Goal: Information Seeking & Learning: Learn about a topic

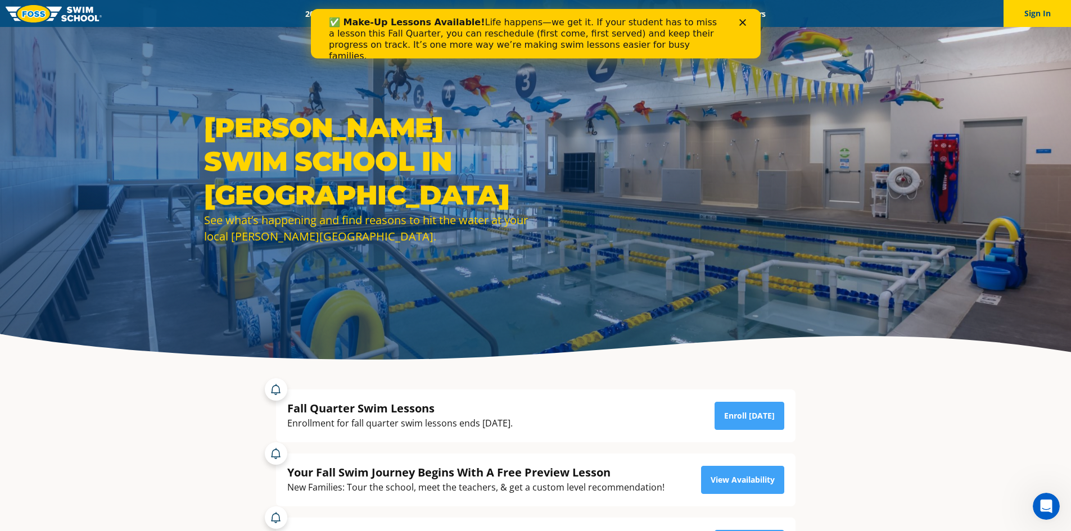
click at [742, 20] on icon "Close" at bounding box center [742, 22] width 7 height 7
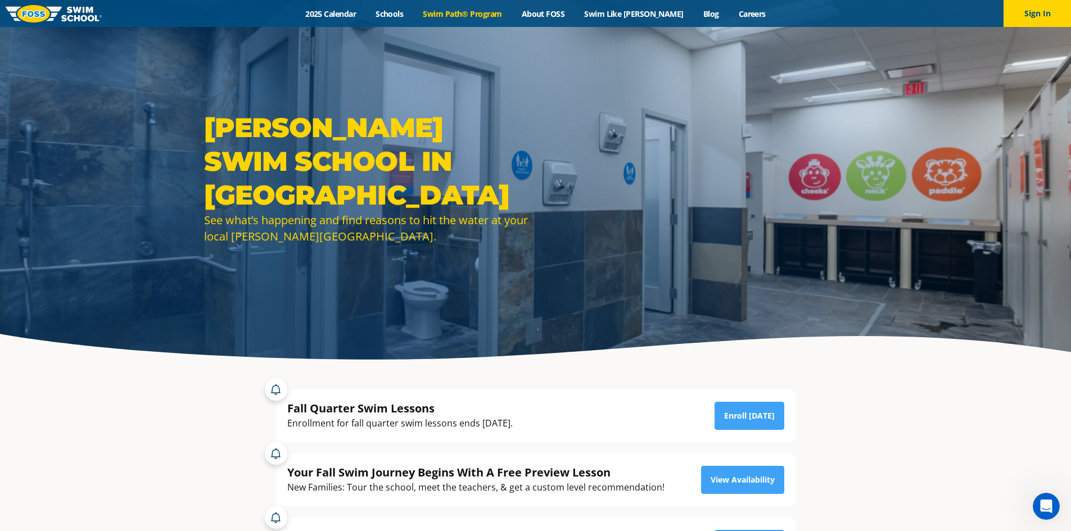
click at [479, 15] on link "Swim Path® Program" at bounding box center [462, 13] width 98 height 11
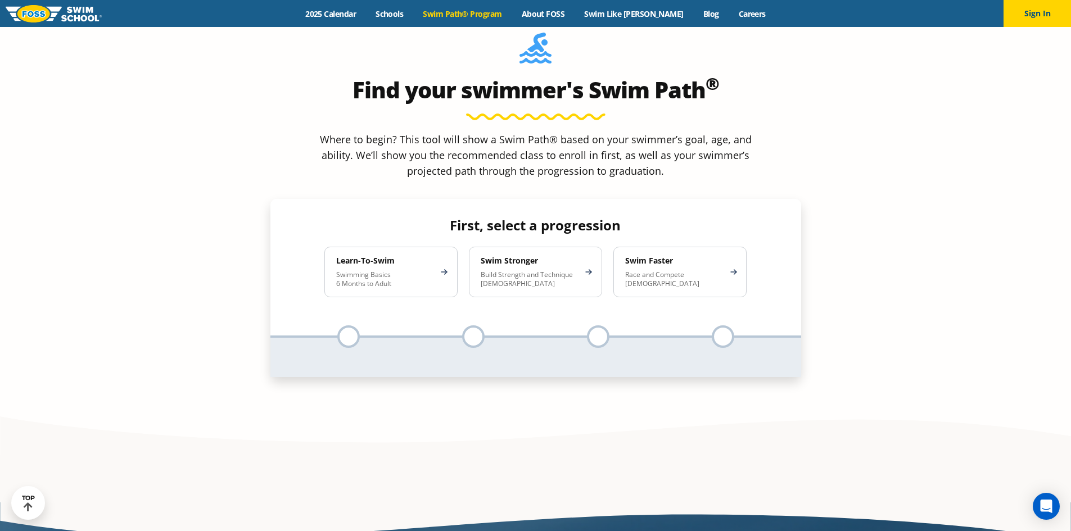
scroll to position [1124, 0]
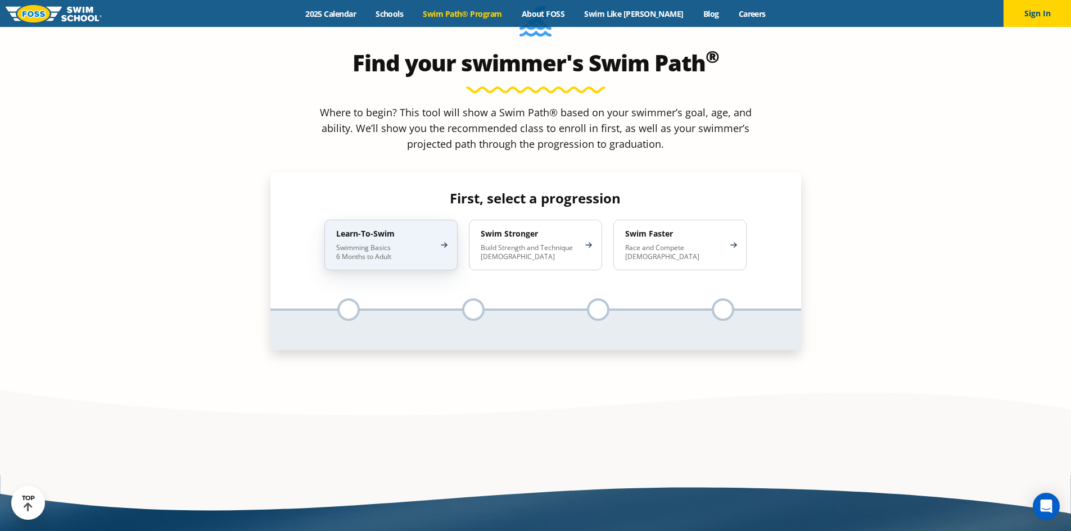
click at [419, 243] on p "Swimming Basics 6 Months to Adult" at bounding box center [385, 252] width 98 height 18
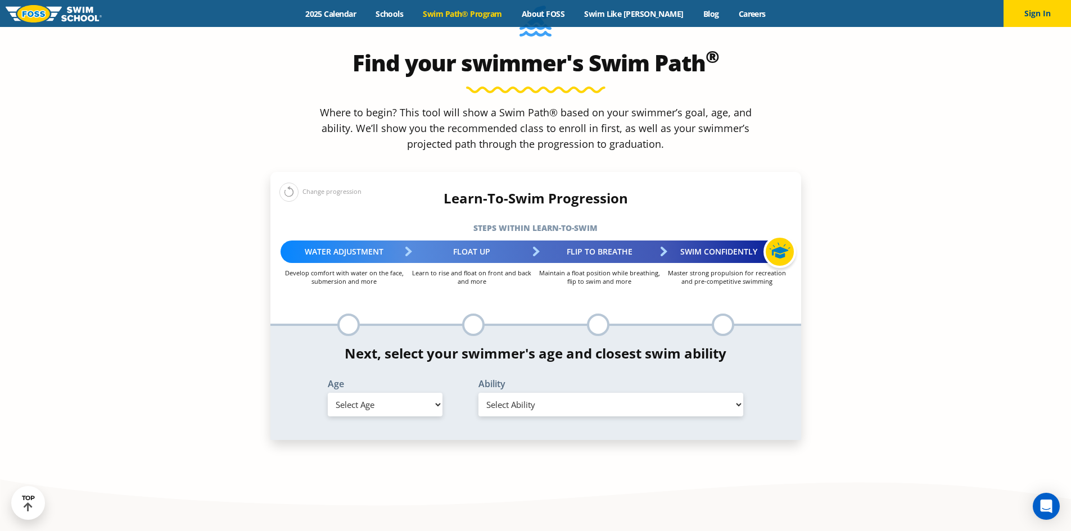
click at [425, 393] on select "Select Age [DEMOGRAPHIC_DATA] months - 1 year 1 year 2 years 3 years 4 years 5 …" at bounding box center [385, 405] width 115 height 24
select select "4-years"
click at [328, 393] on select "Select Age [DEMOGRAPHIC_DATA] months - 1 year 1 year 2 years 3 years 4 years 5 …" at bounding box center [385, 405] width 115 height 24
click at [535, 393] on select "Select Ability First in-water experience When in the water, reliant on a life j…" at bounding box center [610, 405] width 265 height 24
select select "4-years-when-in-the-water-reliant-on-a-life-jacket-or-floatation-device"
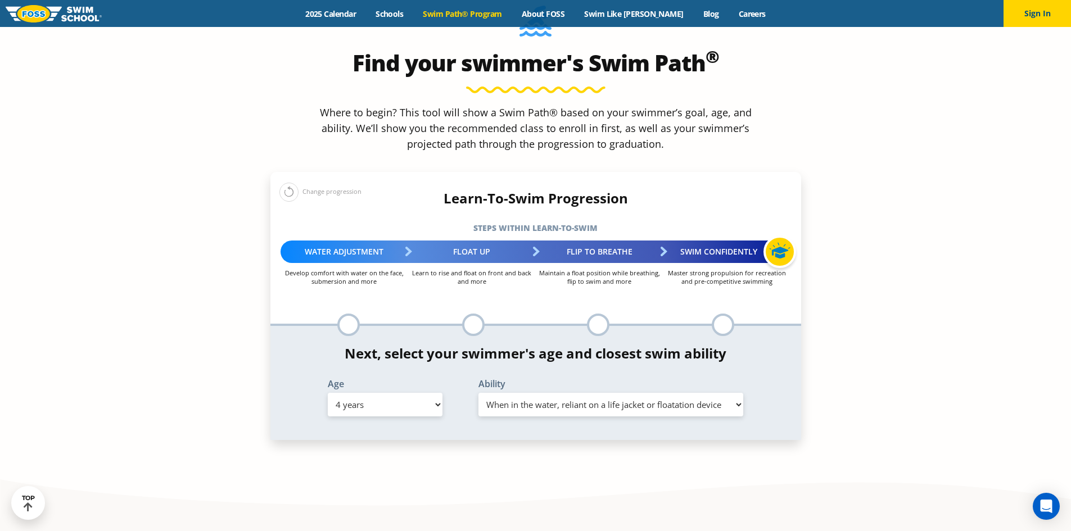
click at [478, 393] on select "Select Ability First in-water experience When in the water, reliant on a life j…" at bounding box center [610, 405] width 265 height 24
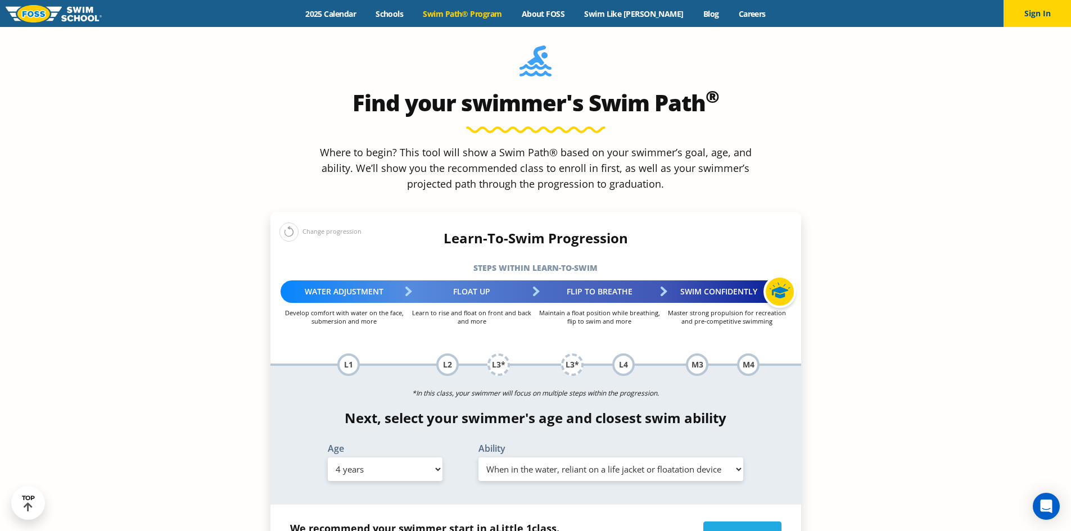
scroll to position [1068, 0]
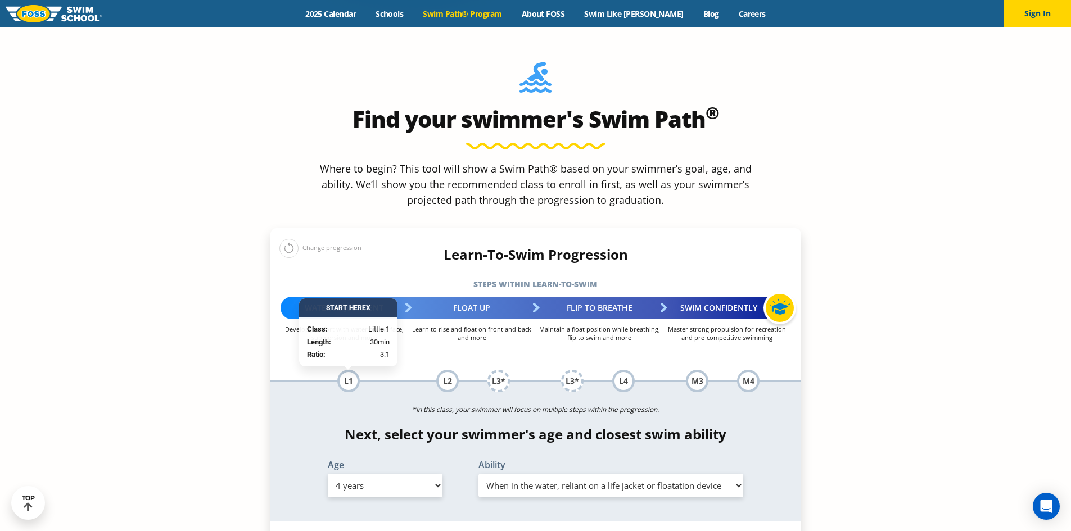
click at [351, 370] on div "L1" at bounding box center [348, 381] width 22 height 22
click at [355, 298] on div "Start Here X" at bounding box center [348, 307] width 98 height 19
click at [209, 301] on section "Find your swimmer's Swim Path ® Where to begin? This tool will show a Swim Path…" at bounding box center [535, 387] width 1071 height 730
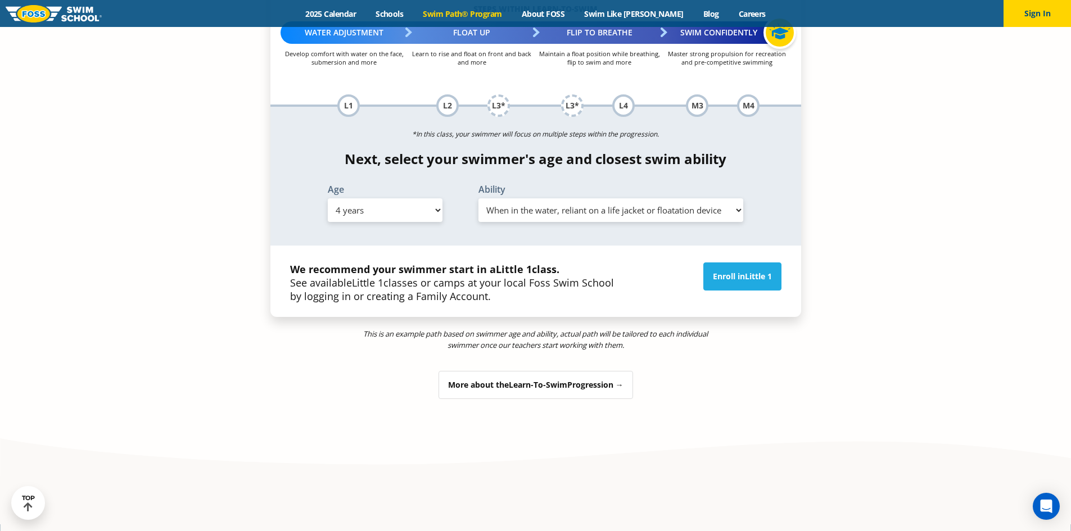
scroll to position [1349, 0]
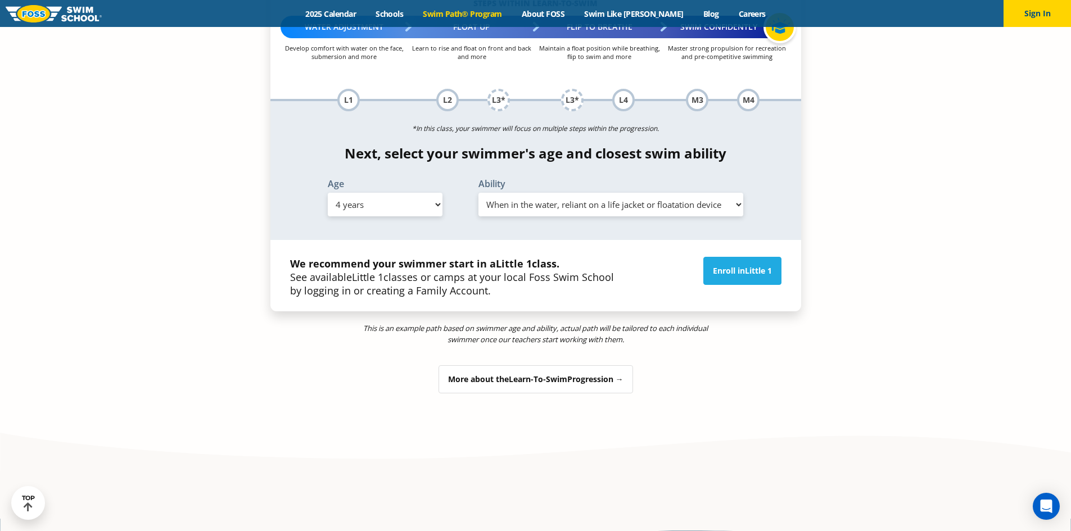
click at [556, 374] on span "Learn-To-Swim" at bounding box center [538, 379] width 58 height 11
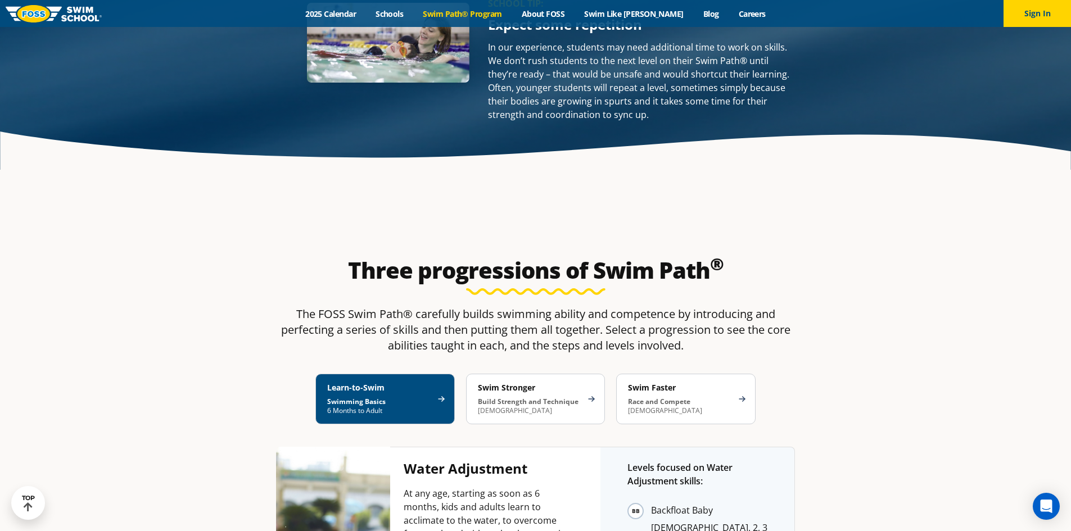
scroll to position [2146, 0]
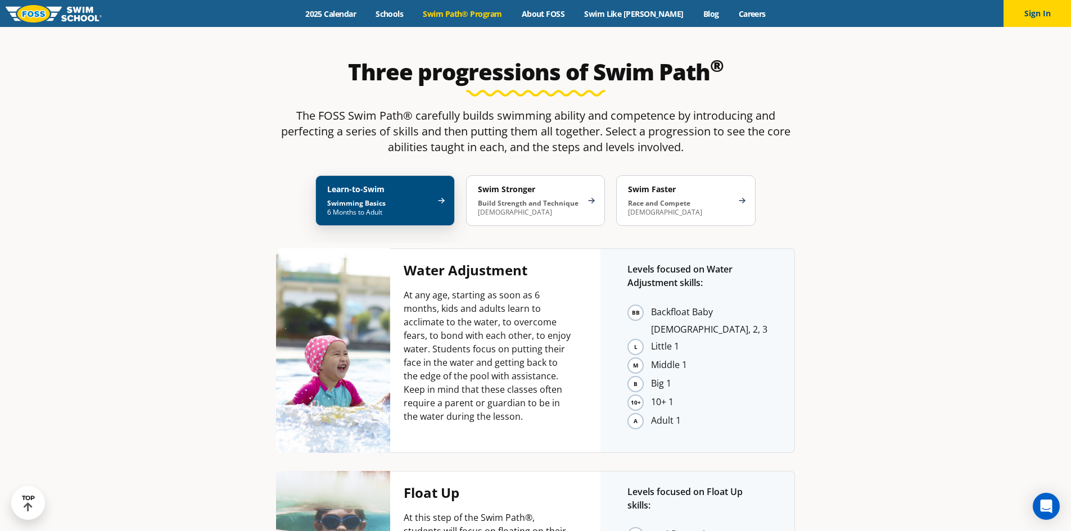
click at [432, 175] on div "Learn-to-Swim Swimming Basics 6 Months to Adult" at bounding box center [384, 200] width 139 height 51
click at [651, 338] on li "Little 1" at bounding box center [709, 346] width 116 height 17
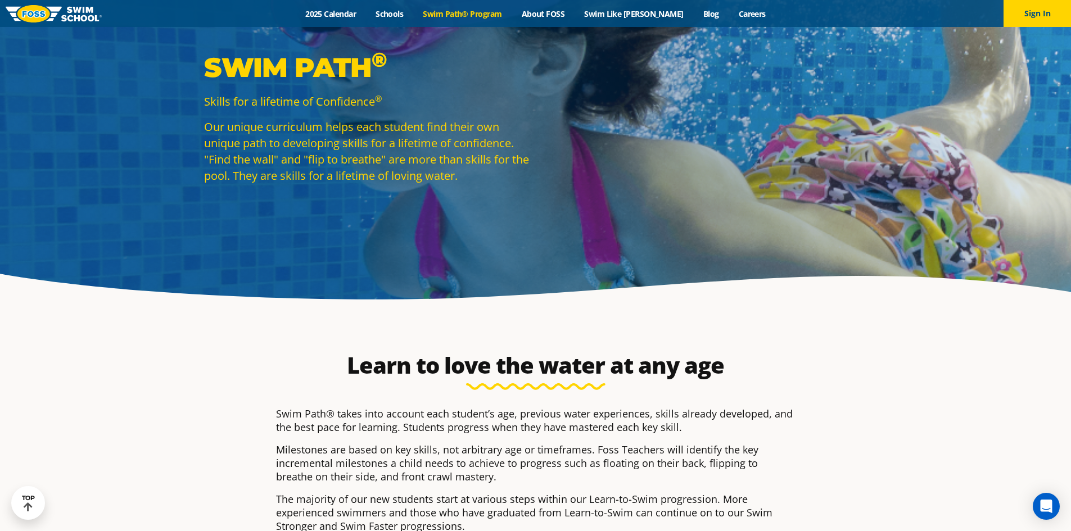
scroll to position [56, 0]
